Goal: Information Seeking & Learning: Understand process/instructions

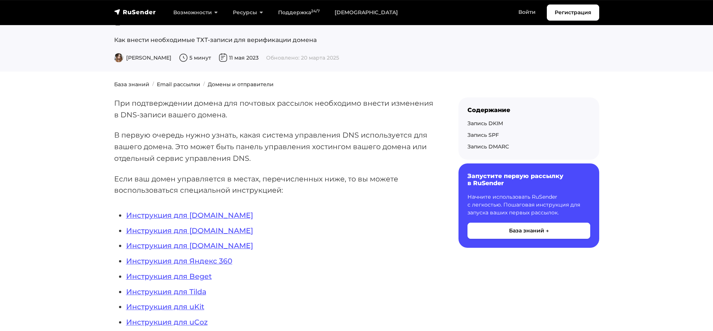
scroll to position [85, 0]
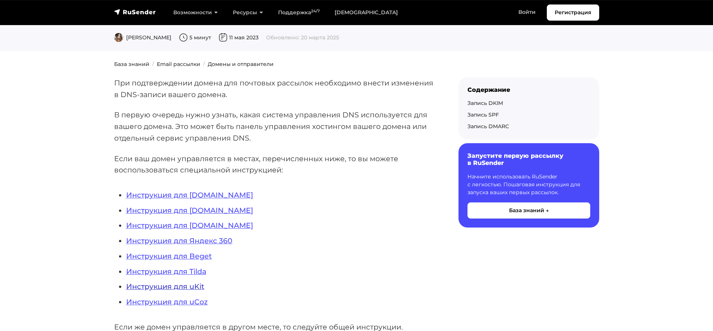
click at [164, 289] on link "Инструкция для uKit" at bounding box center [165, 286] width 78 height 9
click at [480, 101] on link "Запись DKIM" at bounding box center [486, 103] width 36 height 7
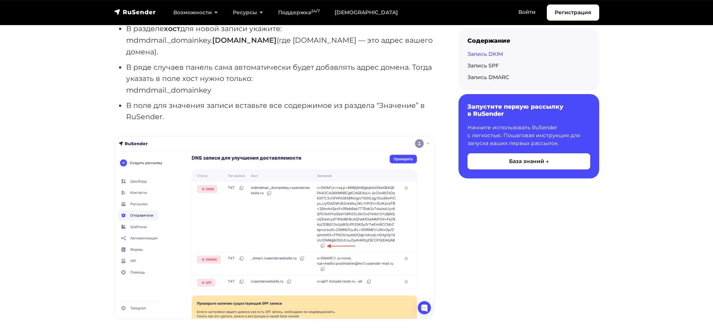
scroll to position [671, 0]
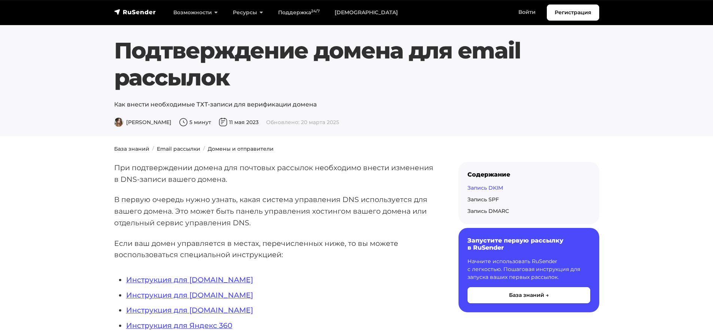
scroll to position [526, 0]
